Goal: Information Seeking & Learning: Learn about a topic

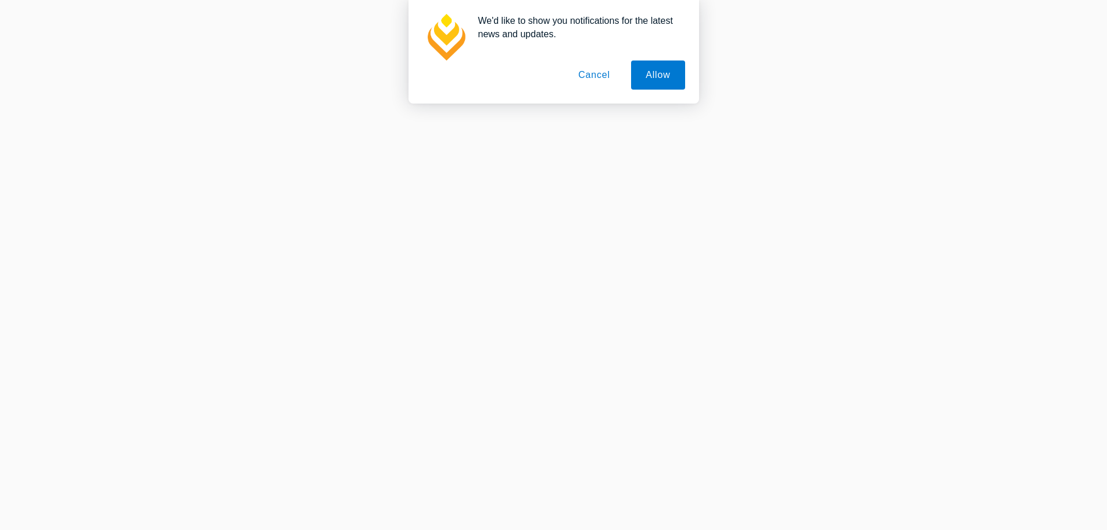
scroll to position [814, 0]
click at [648, 72] on button "Allow" at bounding box center [657, 74] width 53 height 29
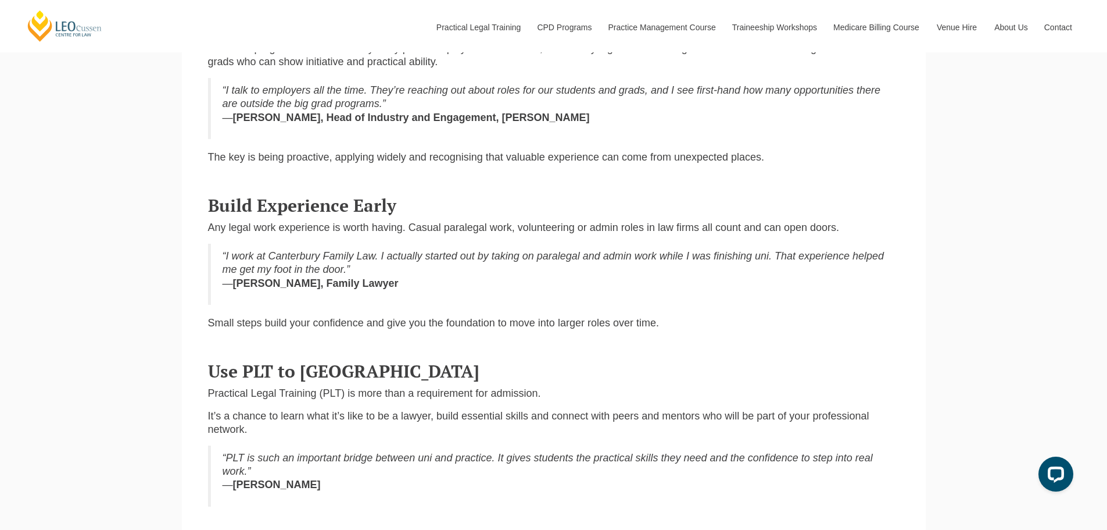
scroll to position [523, 0]
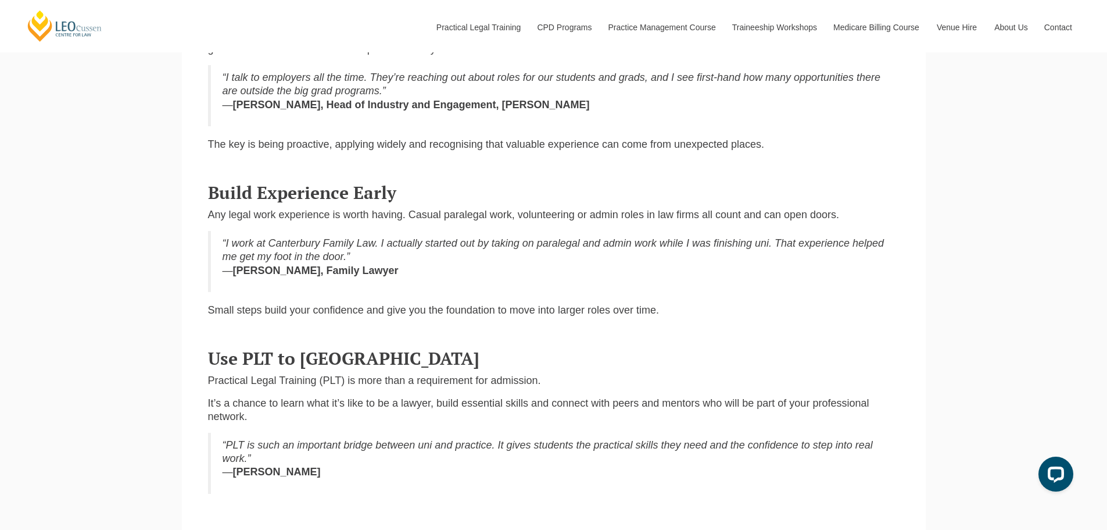
drag, startPoint x: 474, startPoint y: 193, endPoint x: 382, endPoint y: 203, distance: 92.4
click at [382, 203] on span "Build Experience Early" at bounding box center [302, 192] width 188 height 23
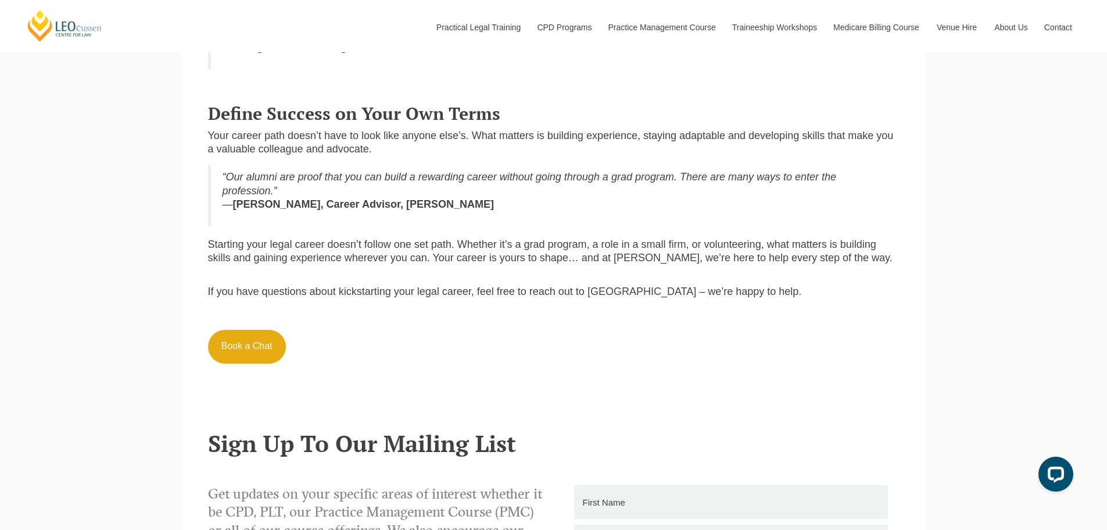
scroll to position [1046, 0]
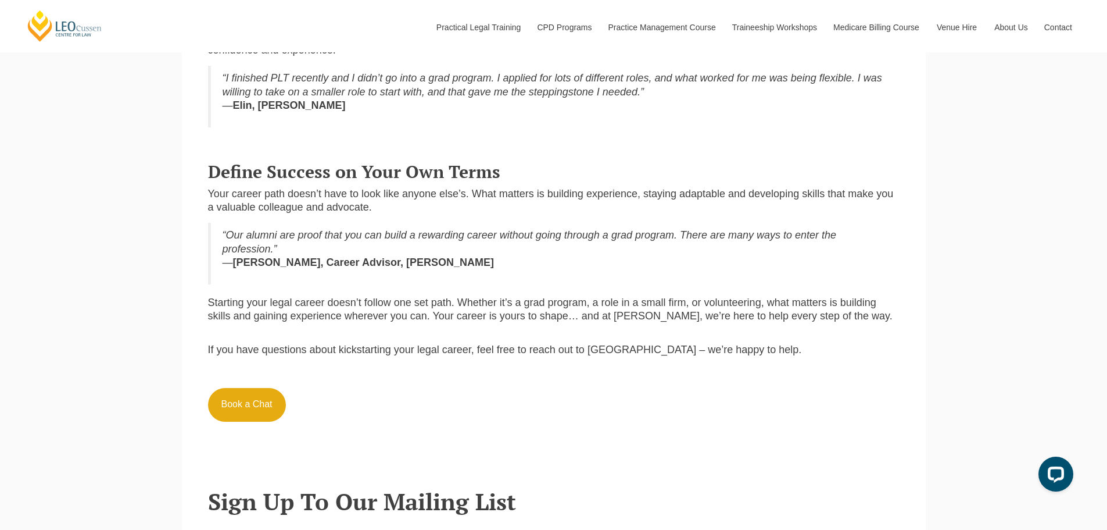
drag, startPoint x: 400, startPoint y: 375, endPoint x: 382, endPoint y: 341, distance: 38.0
click at [382, 341] on div "If you have questions about kickstarting your legal career, feel free to reach …" at bounding box center [554, 380] width 692 height 99
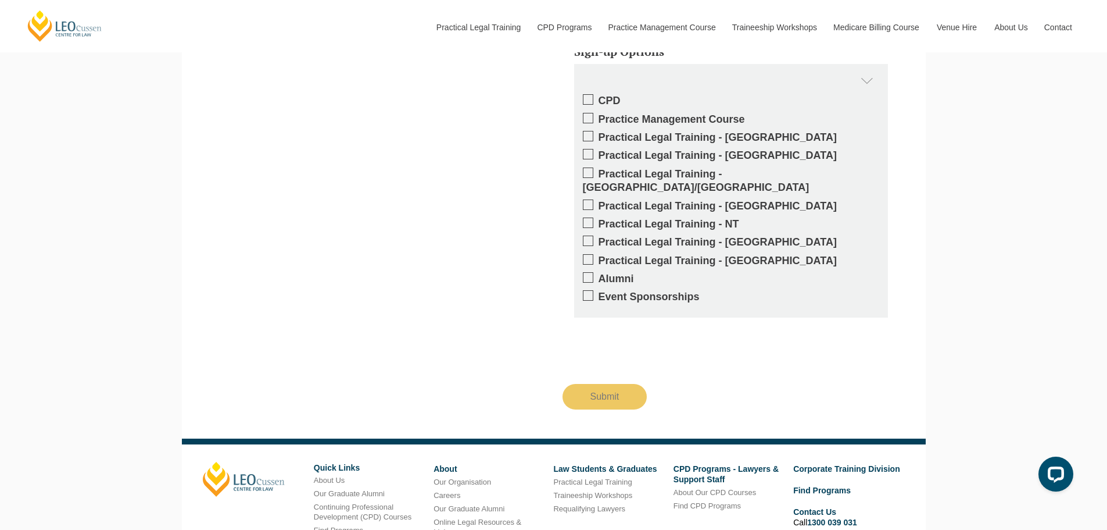
scroll to position [1686, 0]
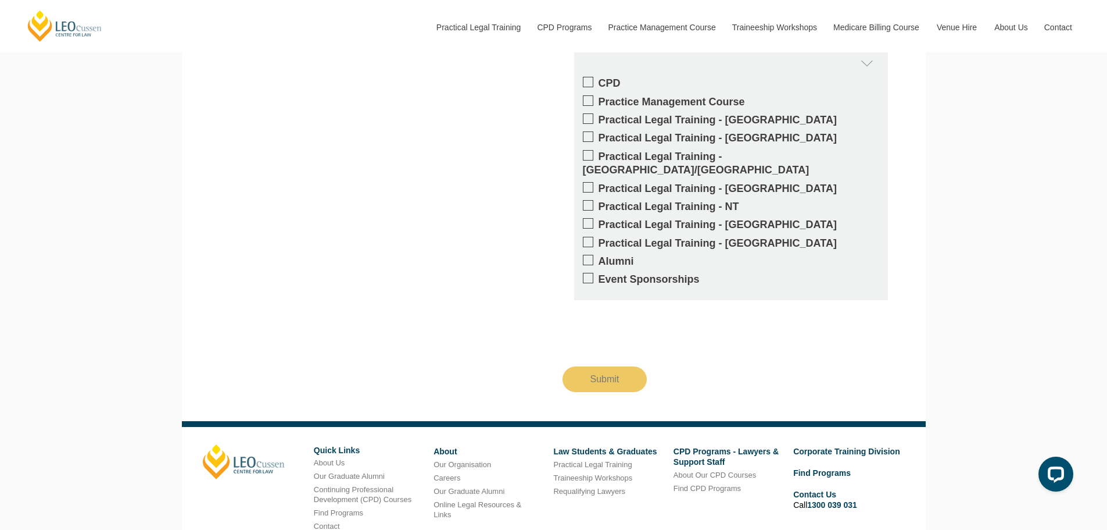
click at [634, 123] on label "Practical Legal Training - [GEOGRAPHIC_DATA]" at bounding box center [731, 119] width 296 height 13
click at [599, 116] on input "Practical Legal Training - [GEOGRAPHIC_DATA]" at bounding box center [599, 116] width 0 height 0
